Goal: Navigation & Orientation: Go to known website

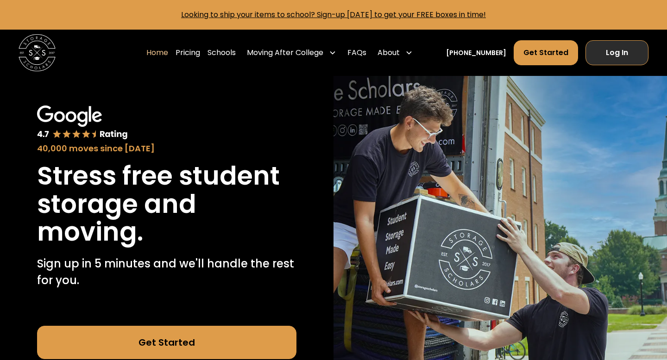
click at [627, 59] on link "Log In" at bounding box center [617, 52] width 63 height 25
click at [98, 130] on img at bounding box center [82, 123] width 91 height 35
click at [620, 54] on link "Log In" at bounding box center [617, 52] width 63 height 25
click at [625, 53] on link "Log In" at bounding box center [617, 52] width 63 height 25
